Goal: Information Seeking & Learning: Learn about a topic

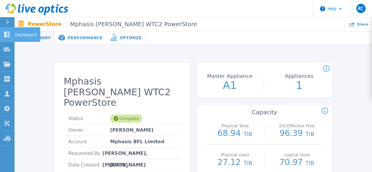
click at [11, 36] on link "Dashboard Dashboard" at bounding box center [7, 34] width 15 height 15
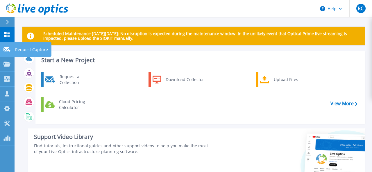
click at [14, 51] on div "Request Capture" at bounding box center [32, 49] width 37 height 15
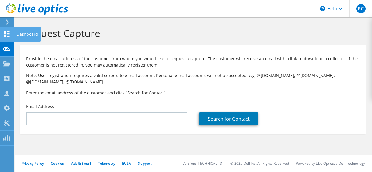
click at [6, 35] on use at bounding box center [7, 34] width 6 height 6
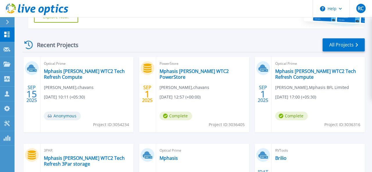
scroll to position [170, 0]
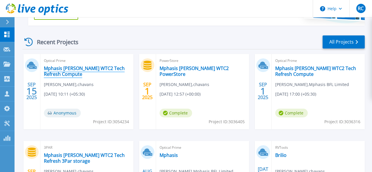
click at [88, 71] on link "Mphasis [PERSON_NAME] WTC2 Tech Refresh Compute" at bounding box center [87, 71] width 86 height 12
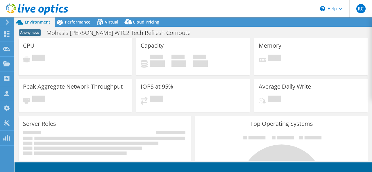
select select "USD"
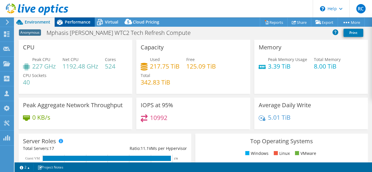
click at [76, 21] on span "Performance" at bounding box center [78, 22] width 26 height 6
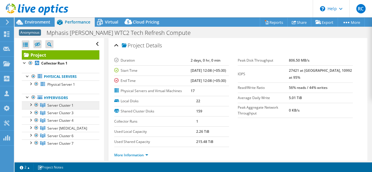
click at [65, 104] on span "Server Cluster 1" at bounding box center [60, 105] width 26 height 5
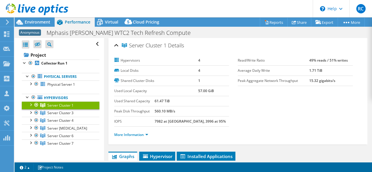
scroll to position [0, 0]
click at [164, 156] on span "Hypervisor" at bounding box center [157, 156] width 30 height 6
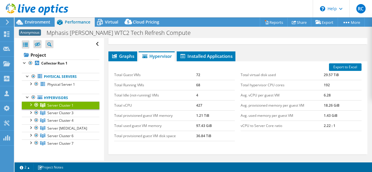
scroll to position [101, 0]
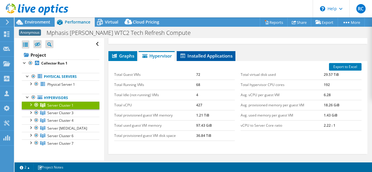
click at [200, 56] on span "Installed Applications" at bounding box center [206, 56] width 53 height 6
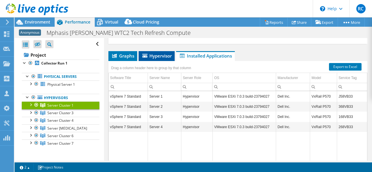
click at [160, 59] on li "Hypervisor" at bounding box center [157, 56] width 36 height 10
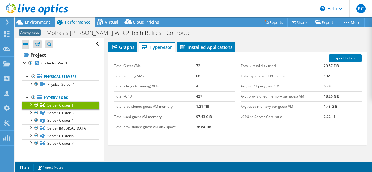
scroll to position [108, 0]
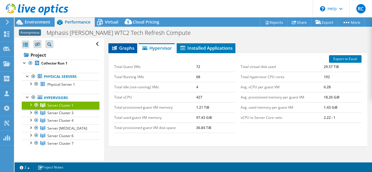
click at [125, 47] on span "Graphs" at bounding box center [122, 48] width 23 height 6
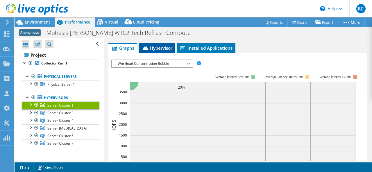
click at [157, 46] on span "Hypervisor" at bounding box center [157, 48] width 30 height 6
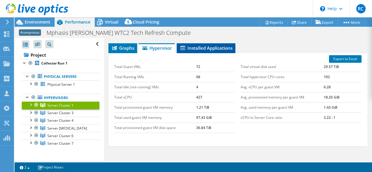
click at [200, 50] on span "Installed Applications" at bounding box center [206, 48] width 53 height 6
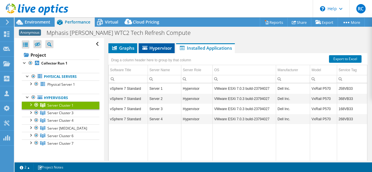
click at [158, 51] on li "Hypervisor" at bounding box center [157, 48] width 36 height 10
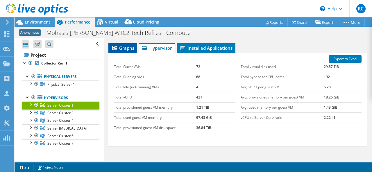
click at [125, 47] on span "Graphs" at bounding box center [122, 48] width 23 height 6
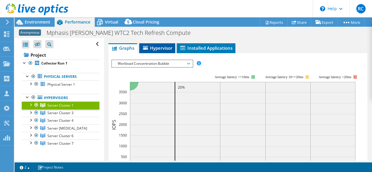
click at [160, 51] on li "Hypervisor" at bounding box center [157, 48] width 36 height 10
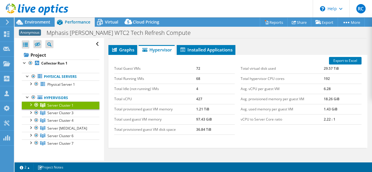
scroll to position [109, 0]
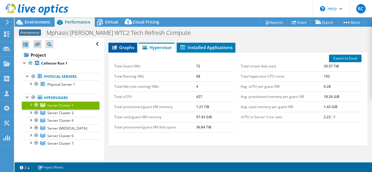
click at [128, 48] on span "Graphs" at bounding box center [122, 47] width 23 height 6
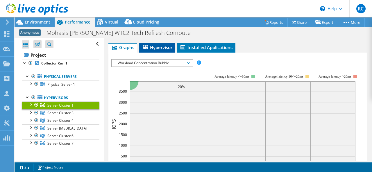
click at [148, 47] on span "Hypervisor" at bounding box center [157, 47] width 30 height 6
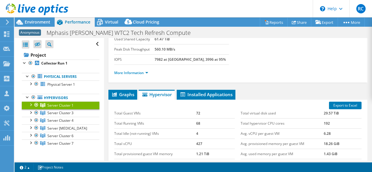
scroll to position [66, 0]
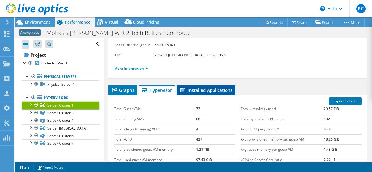
click at [196, 88] on span "Installed Applications" at bounding box center [206, 90] width 53 height 6
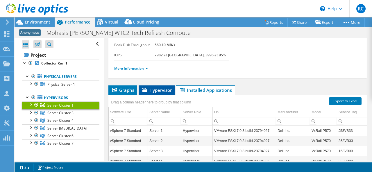
click at [149, 90] on span "Hypervisor" at bounding box center [156, 90] width 30 height 6
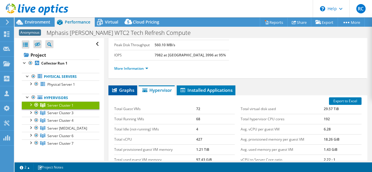
click at [132, 90] on span "Graphs" at bounding box center [122, 90] width 23 height 6
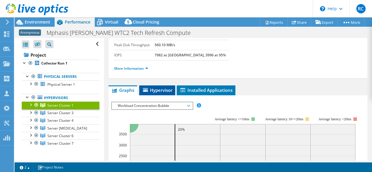
click at [154, 89] on span "Hypervisor" at bounding box center [157, 90] width 30 height 6
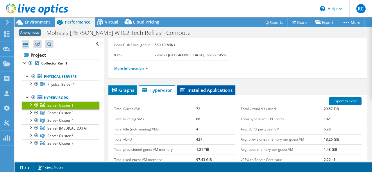
click at [191, 86] on li "Installed Applications" at bounding box center [206, 90] width 59 height 10
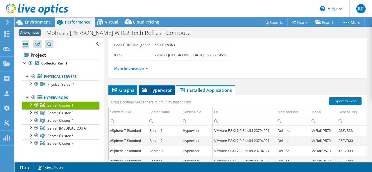
click at [159, 90] on span "Hypervisor" at bounding box center [156, 90] width 30 height 6
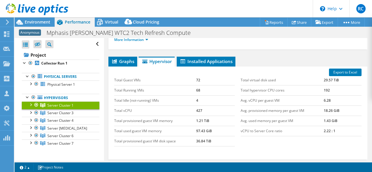
scroll to position [96, 0]
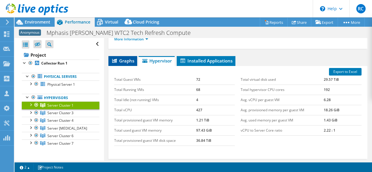
click at [125, 59] on span "Graphs" at bounding box center [122, 61] width 23 height 6
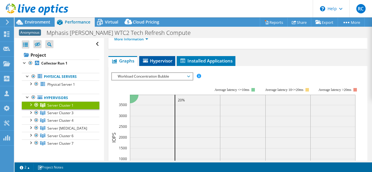
click at [161, 62] on span "Hypervisor" at bounding box center [157, 61] width 30 height 6
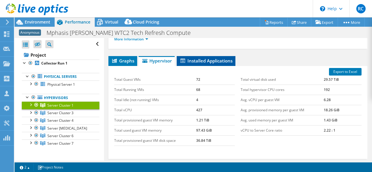
click at [190, 60] on span "Installed Applications" at bounding box center [206, 61] width 53 height 6
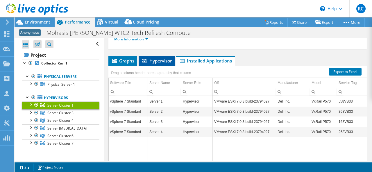
click at [149, 61] on span "Hypervisor" at bounding box center [156, 61] width 30 height 6
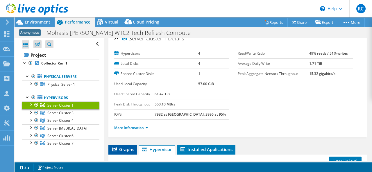
scroll to position [0, 0]
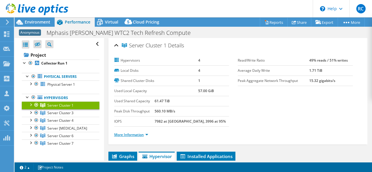
click at [145, 135] on link "More Information" at bounding box center [131, 134] width 34 height 5
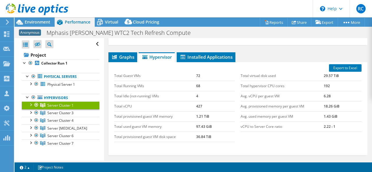
scroll to position [310, 0]
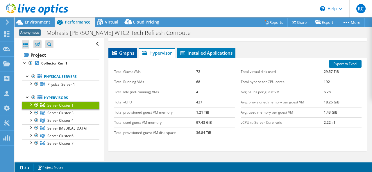
click at [124, 52] on span "Graphs" at bounding box center [122, 53] width 23 height 6
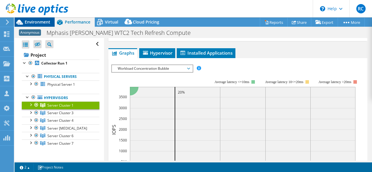
click at [46, 24] on span "Environment" at bounding box center [38, 22] width 26 height 6
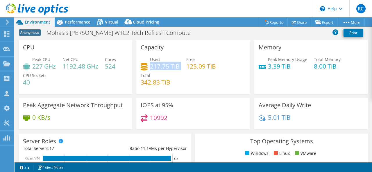
drag, startPoint x: 151, startPoint y: 67, endPoint x: 181, endPoint y: 67, distance: 30.2
click at [181, 67] on div "Used 217.75 TiB Free 125.09 TiB Total 342.83 TiB" at bounding box center [193, 73] width 105 height 35
click at [187, 74] on div "Used 217.75 TiB Free 125.09 TiB Total 342.83 TiB" at bounding box center [193, 73] width 105 height 35
drag, startPoint x: 142, startPoint y: 81, endPoint x: 175, endPoint y: 81, distance: 33.7
click at [175, 81] on div "Used 217.75 TiB Free 125.09 TiB Total 342.83 TiB" at bounding box center [193, 73] width 105 height 35
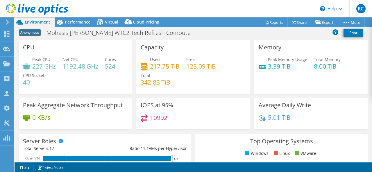
click at [157, 117] on h4 "10992" at bounding box center [158, 117] width 17 height 6
drag, startPoint x: 168, startPoint y: 117, endPoint x: 151, endPoint y: 117, distance: 16.8
click at [151, 117] on div "10992" at bounding box center [193, 120] width 105 height 12
click at [209, 113] on div "IOPS at 95% 10992" at bounding box center [193, 114] width 114 height 32
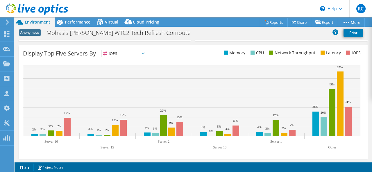
scroll to position [0, 0]
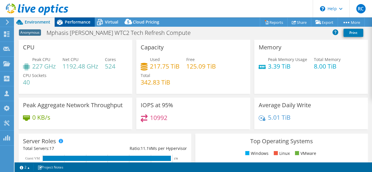
click at [78, 21] on span "Performance" at bounding box center [78, 22] width 26 height 6
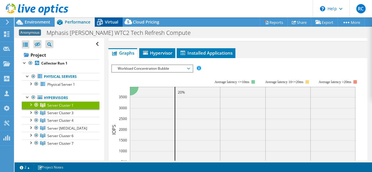
click at [103, 23] on icon at bounding box center [100, 22] width 10 height 10
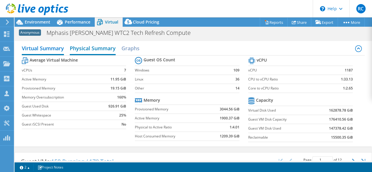
click at [89, 47] on h2 "Physical Summary" at bounding box center [93, 48] width 46 height 13
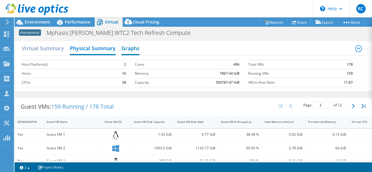
click at [129, 48] on h2 "Graphs" at bounding box center [130, 48] width 18 height 13
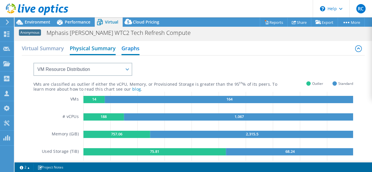
click at [93, 49] on h2 "Physical Summary" at bounding box center [93, 48] width 46 height 13
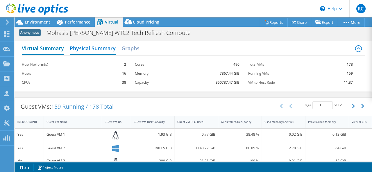
click at [51, 52] on h2 "Virtual Summary" at bounding box center [43, 48] width 42 height 13
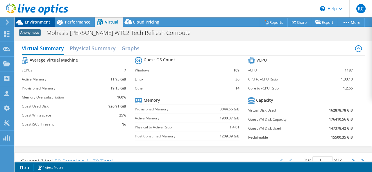
click at [43, 23] on span "Environment" at bounding box center [38, 22] width 26 height 6
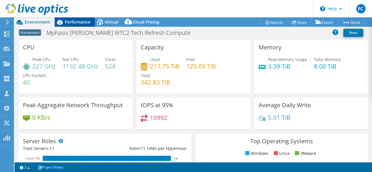
click at [80, 21] on span "Performance" at bounding box center [78, 22] width 26 height 6
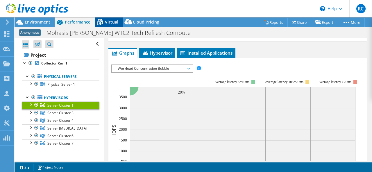
click at [110, 22] on span "Virtual" at bounding box center [111, 22] width 13 height 6
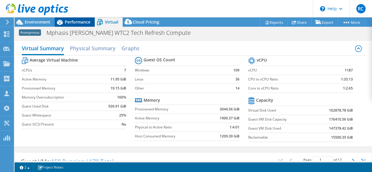
click at [83, 20] on span "Performance" at bounding box center [78, 22] width 26 height 6
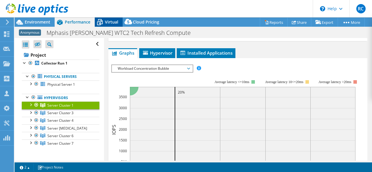
click at [117, 22] on span "Virtual" at bounding box center [111, 22] width 13 height 6
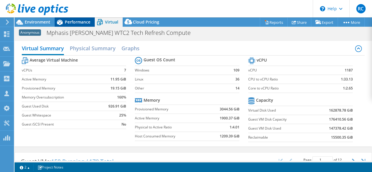
click at [78, 24] on span "Performance" at bounding box center [78, 22] width 26 height 6
